Goal: Transaction & Acquisition: Purchase product/service

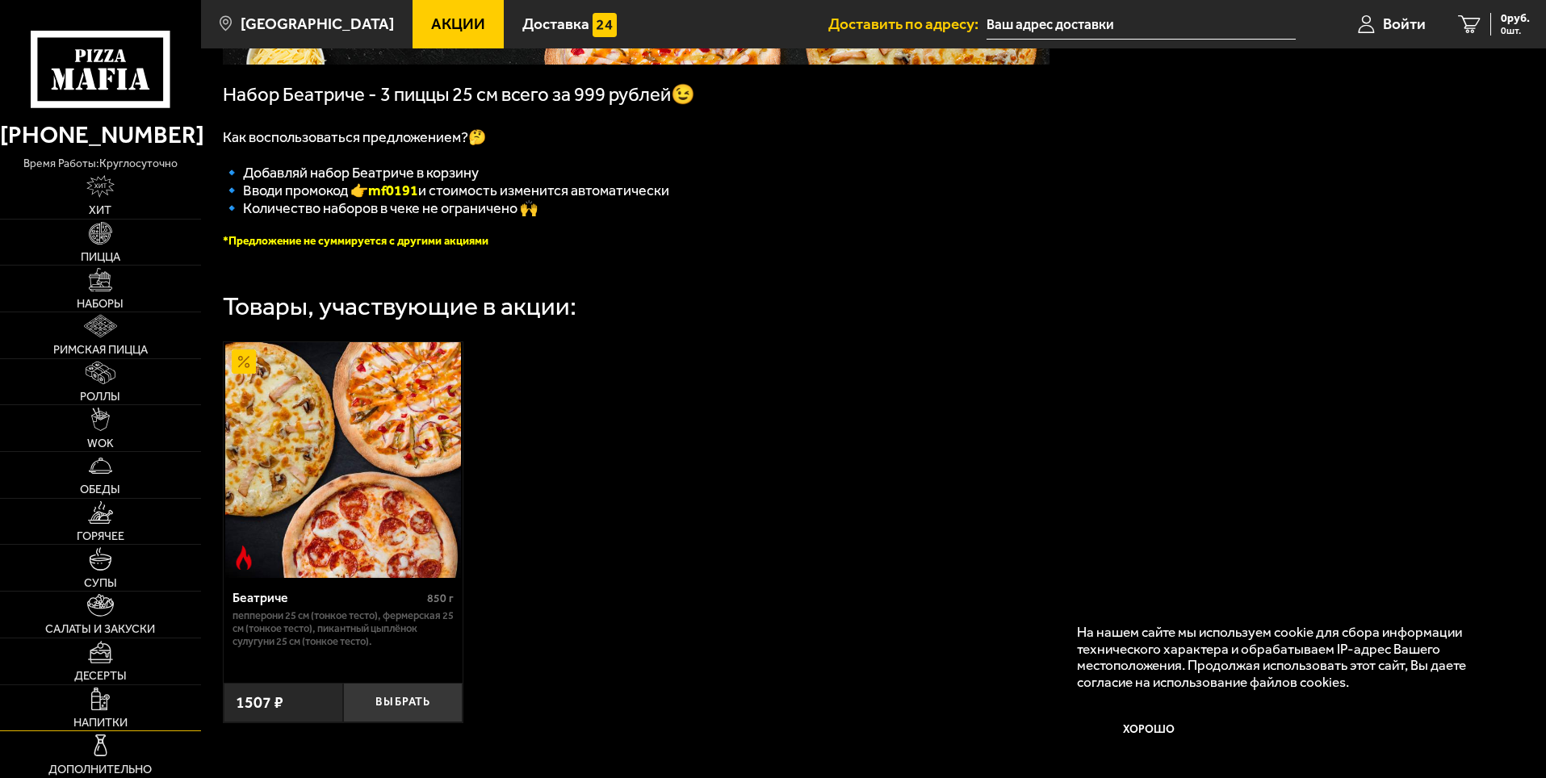
scroll to position [452, 0]
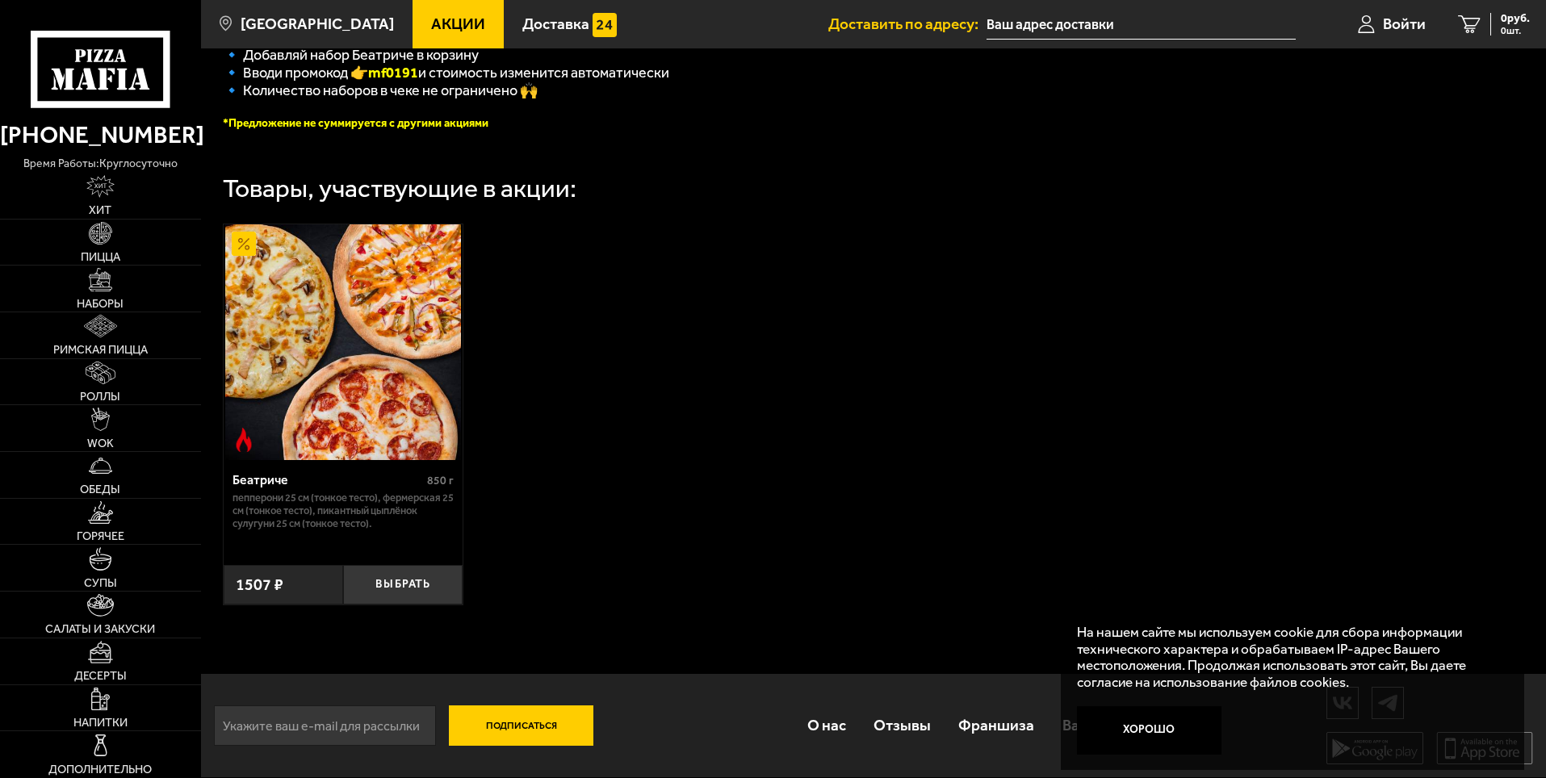
click at [431, 23] on span "Акции" at bounding box center [458, 23] width 54 height 15
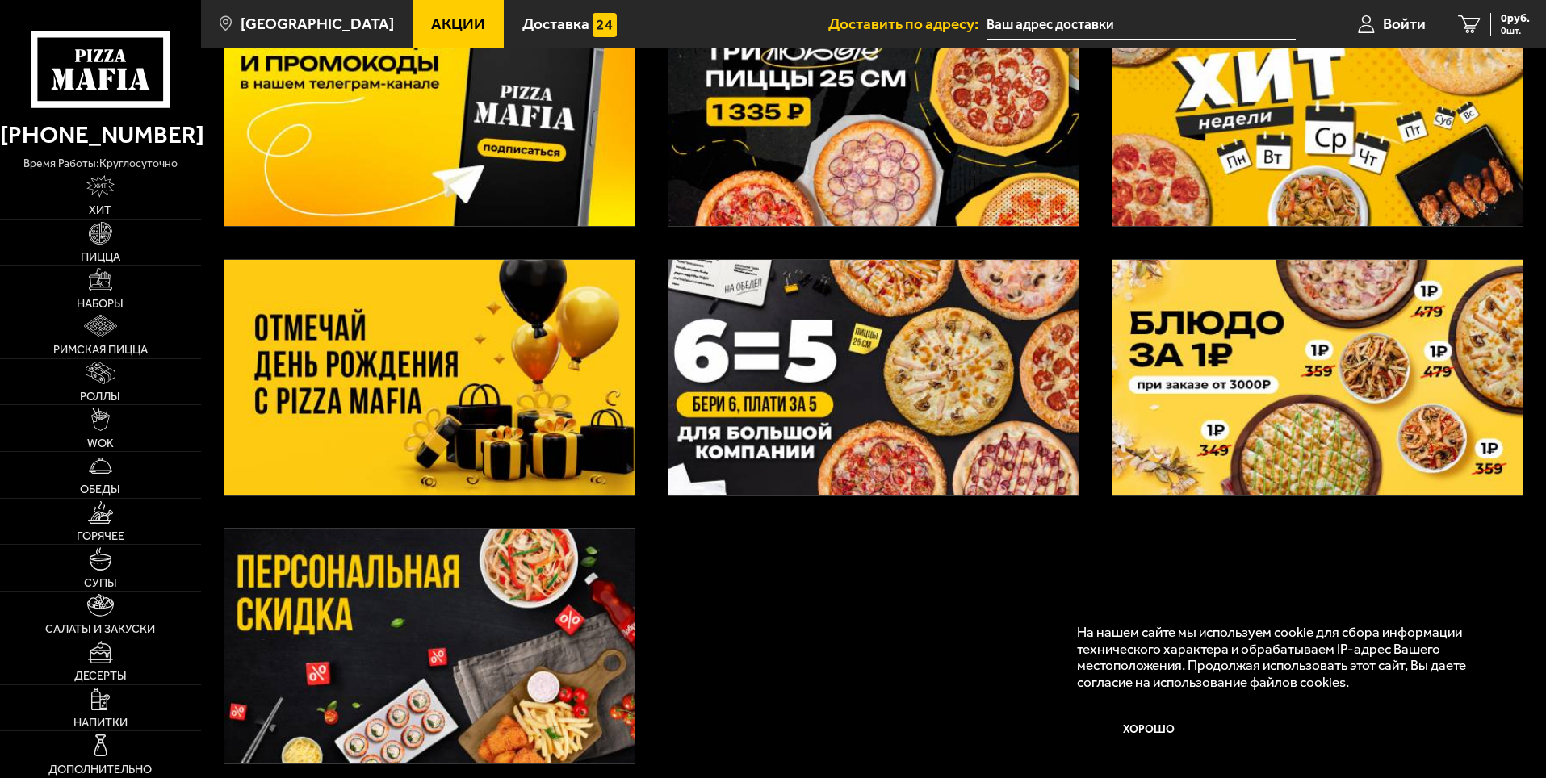
scroll to position [303, 0]
